Goal: Browse casually: Explore the website without a specific task or goal

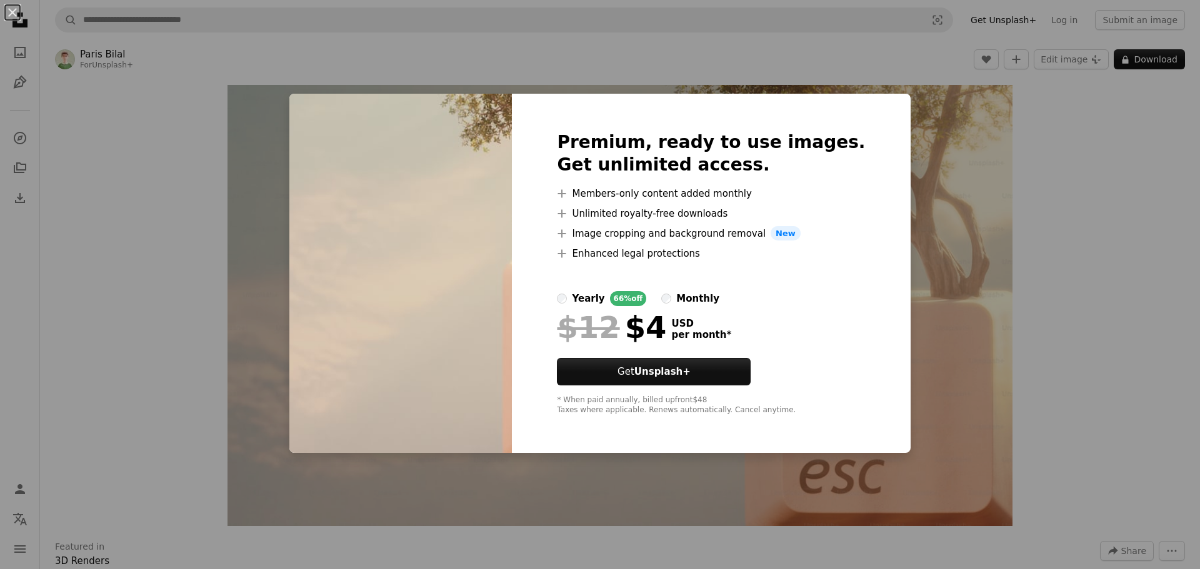
click at [938, 186] on div "An X shape Premium, ready to use images. Get unlimited access. A plus sign Memb…" at bounding box center [600, 284] width 1200 height 569
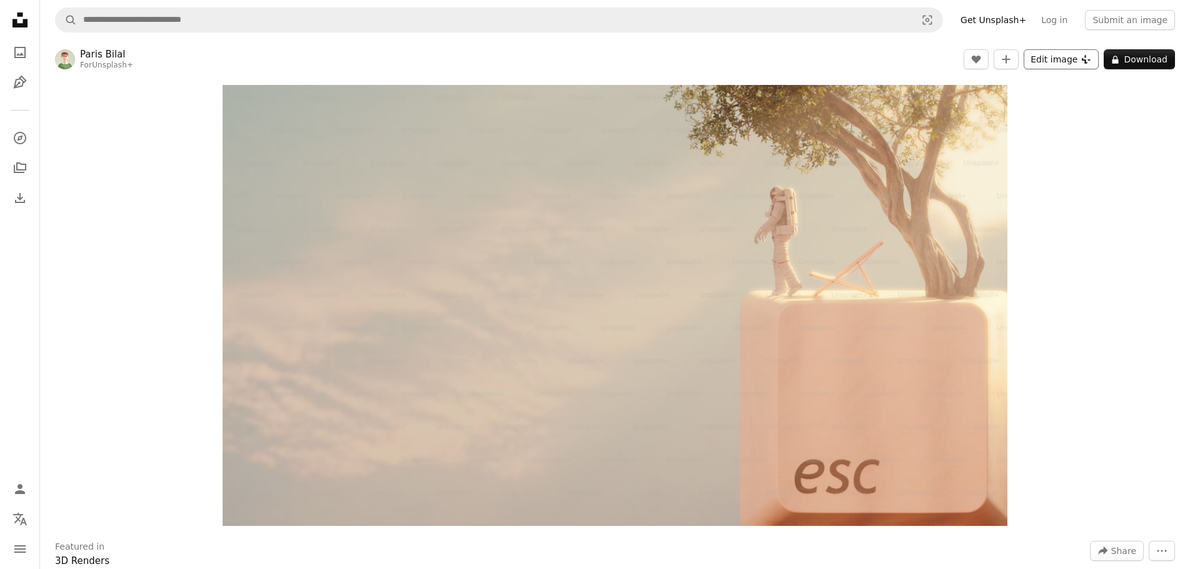
click at [1065, 57] on button "Edit image Plus sign for Unsplash+" at bounding box center [1060, 59] width 75 height 20
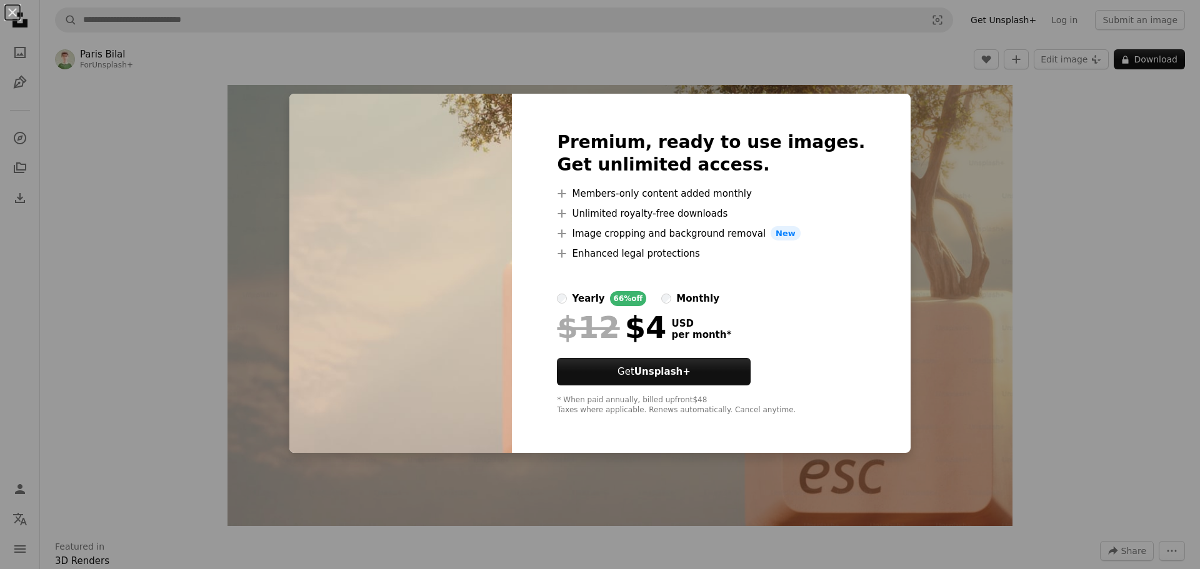
click at [1078, 147] on div "An X shape Premium, ready to use images. Get unlimited access. A plus sign Memb…" at bounding box center [600, 284] width 1200 height 569
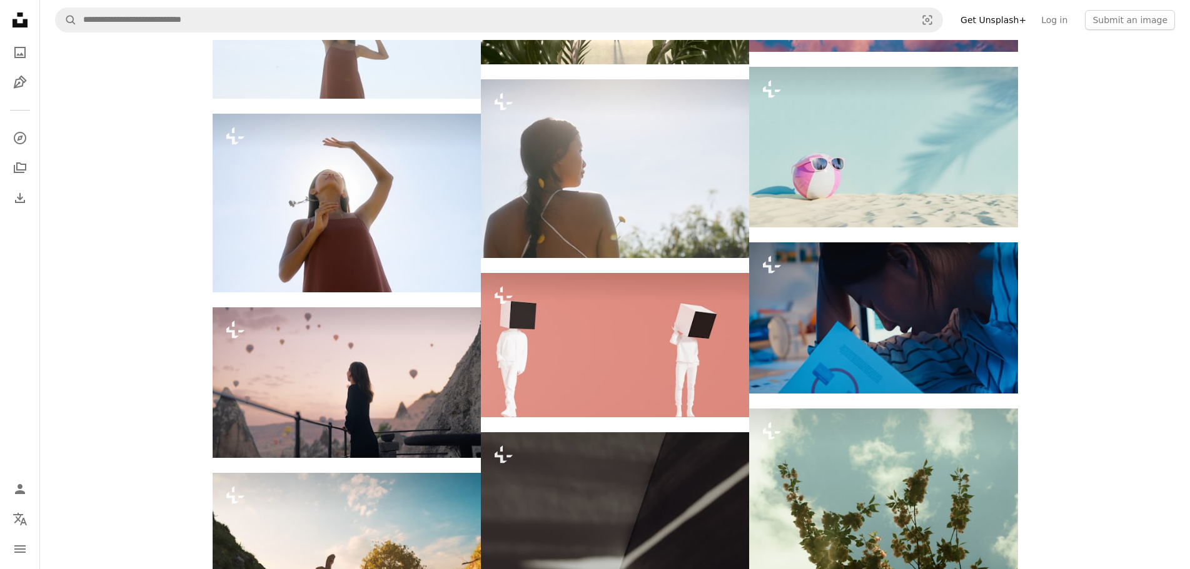
scroll to position [1250, 0]
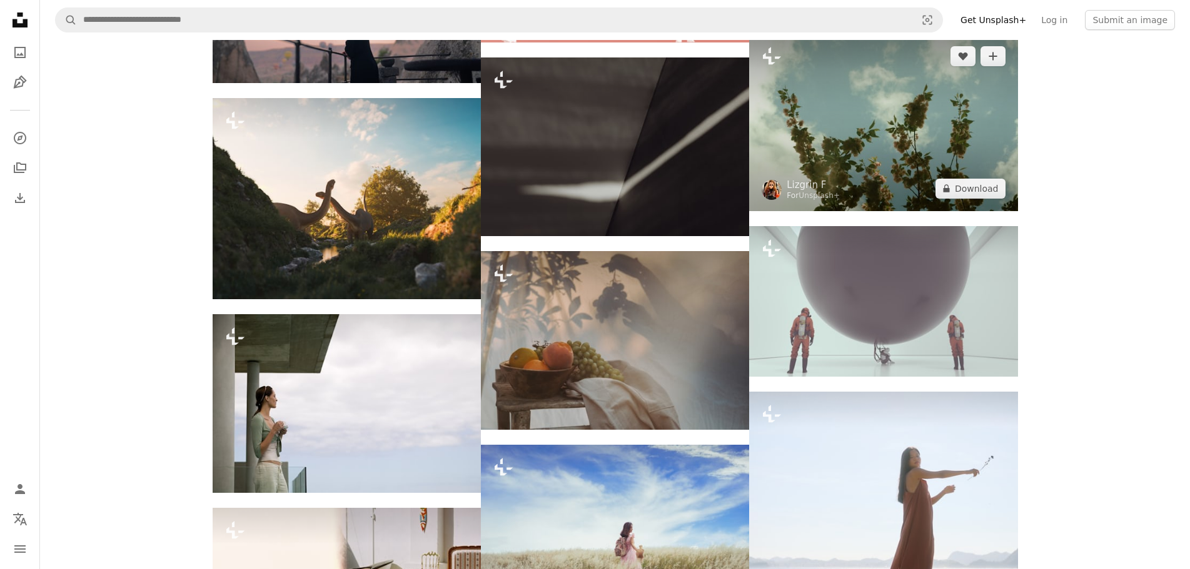
click at [926, 115] on img at bounding box center [883, 123] width 268 height 178
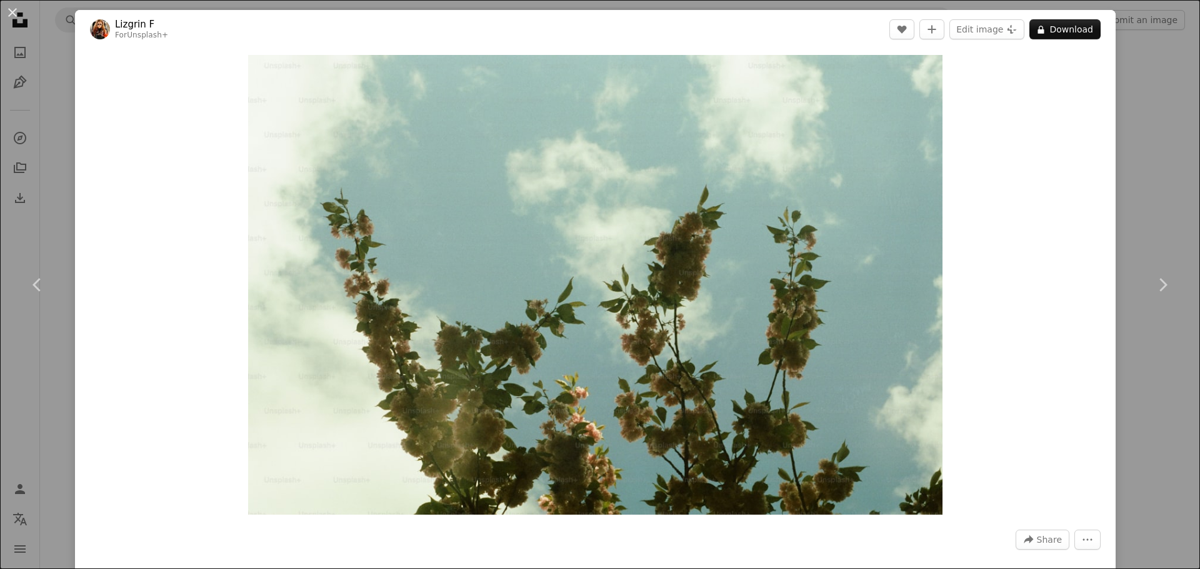
click at [1135, 204] on div "An X shape Chevron left Chevron right Lizgrin F For Unsplash+ A heart A plus si…" at bounding box center [600, 284] width 1200 height 569
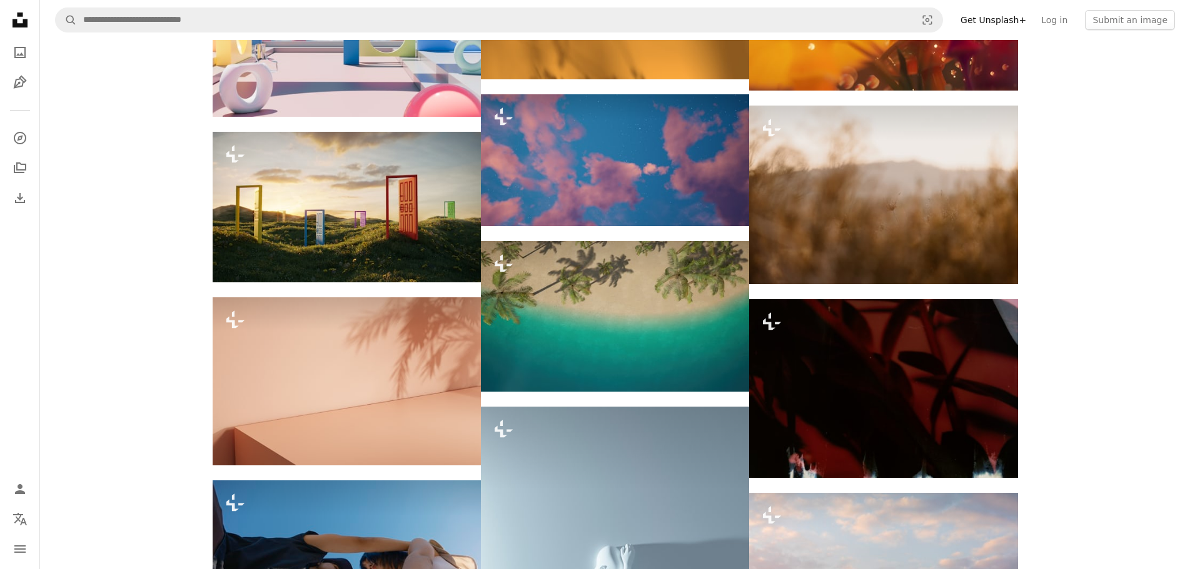
scroll to position [4063, 0]
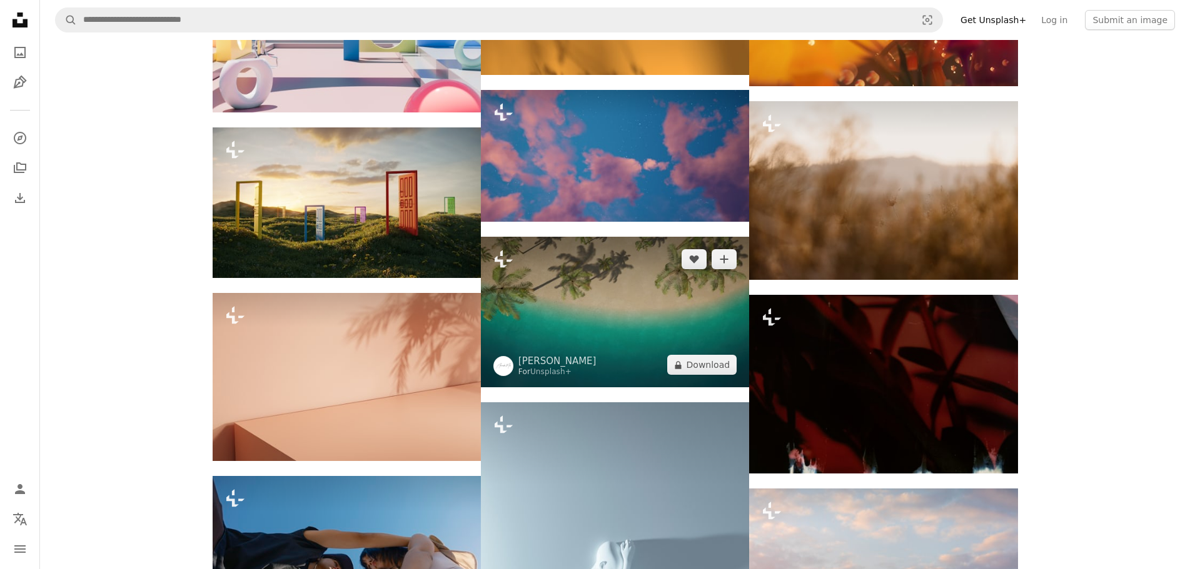
click at [639, 237] on img at bounding box center [615, 312] width 268 height 151
